Goal: Task Accomplishment & Management: Complete application form

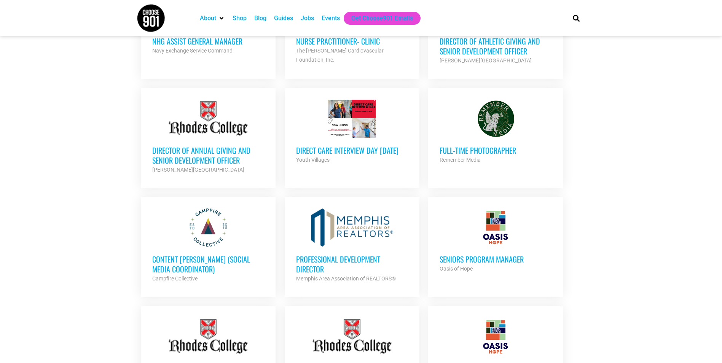
scroll to position [382, 0]
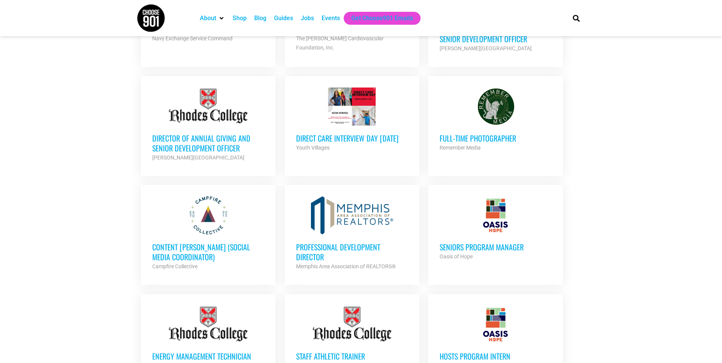
click at [250, 140] on h3 "Full-Time Photographer" at bounding box center [496, 138] width 112 height 10
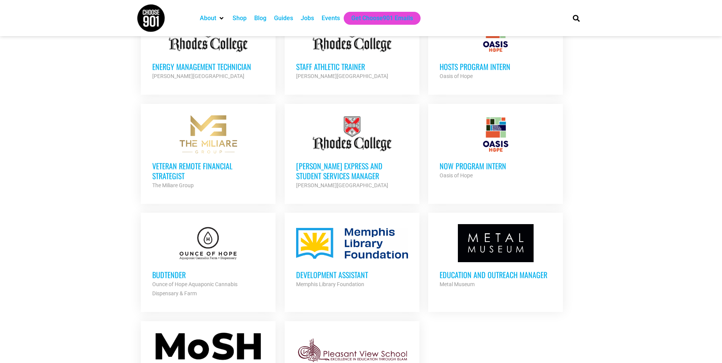
scroll to position [685, 0]
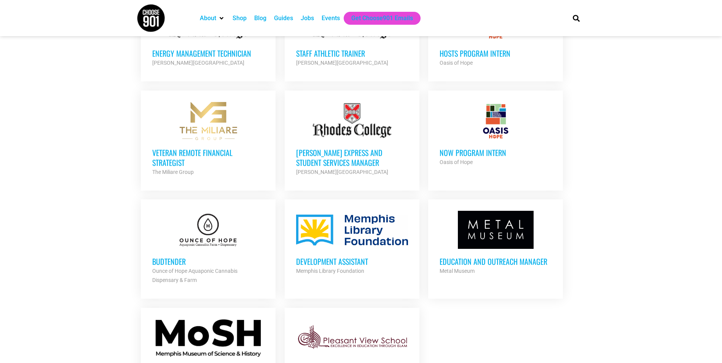
click at [347, 266] on div "Memphis Library Foundation" at bounding box center [352, 270] width 112 height 9
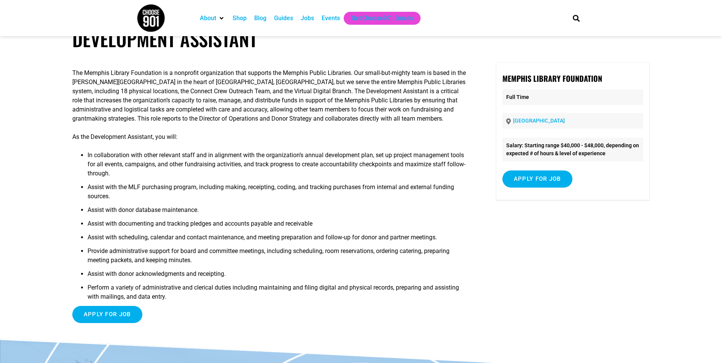
scroll to position [38, 0]
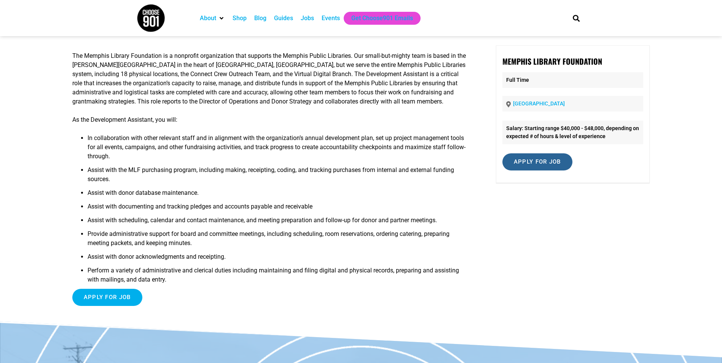
click at [543, 161] on input "Apply for job" at bounding box center [537, 161] width 70 height 17
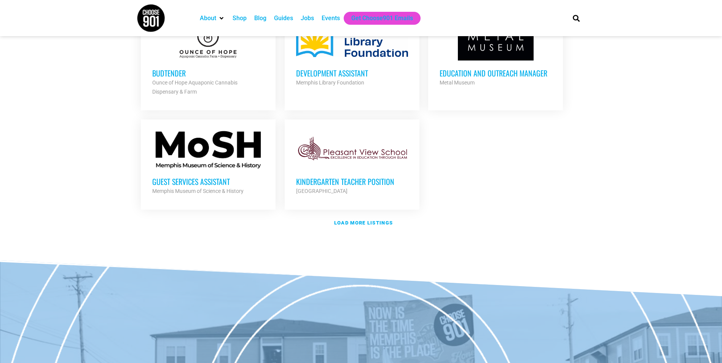
scroll to position [875, 0]
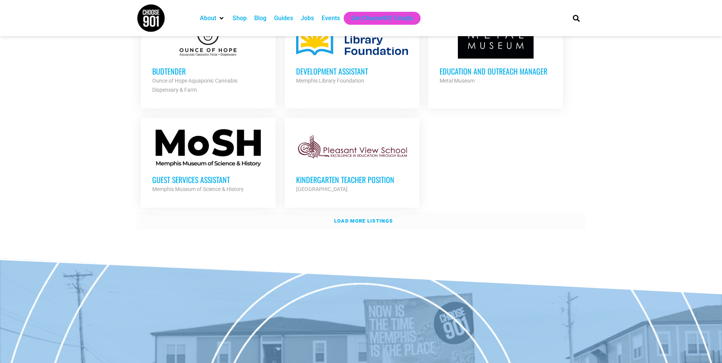
click at [356, 218] on strong "Load more listings" at bounding box center [363, 221] width 59 height 6
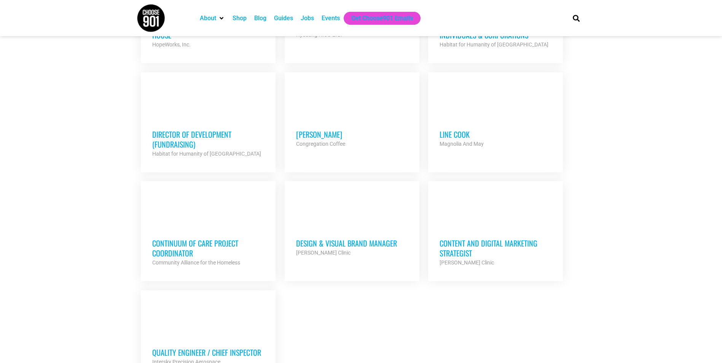
scroll to position [1522, 0]
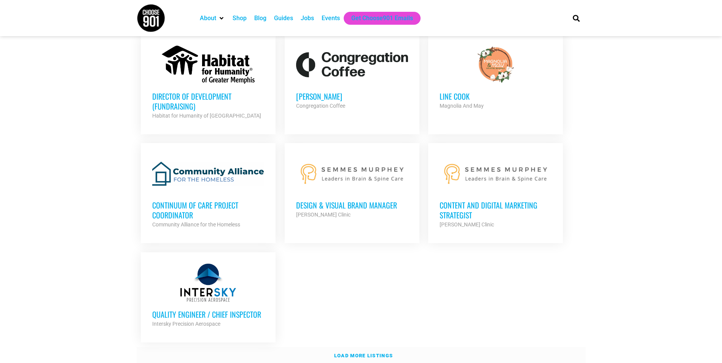
click at [371, 353] on strong "Load more listings" at bounding box center [363, 356] width 59 height 6
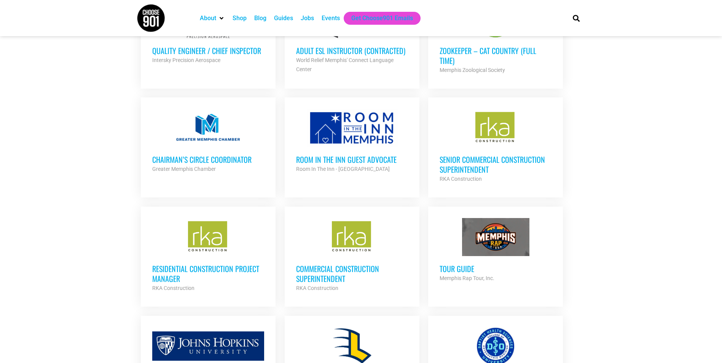
scroll to position [1789, 0]
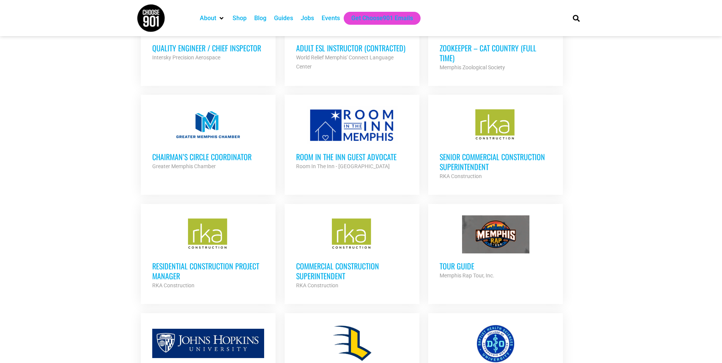
click at [462, 261] on h3 "Tour Guide" at bounding box center [496, 266] width 112 height 10
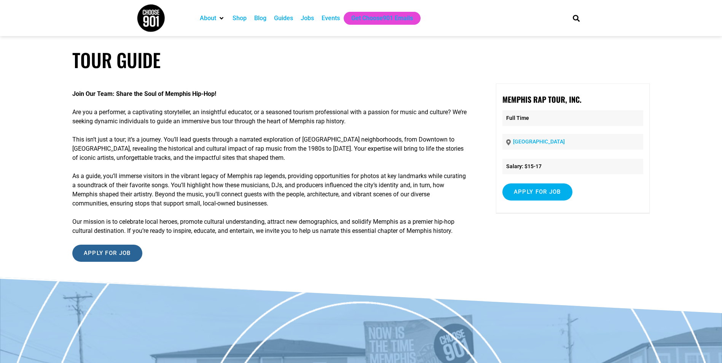
click at [120, 252] on input "Apply for job" at bounding box center [107, 253] width 70 height 17
